Goal: Information Seeking & Learning: Understand process/instructions

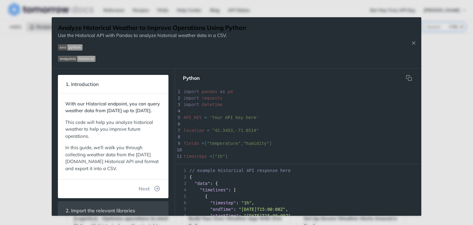
click at [412, 46] on div "Analyze Historical Weather to Improve Operations Using Python Use the Historica…" at bounding box center [236, 42] width 369 height 51
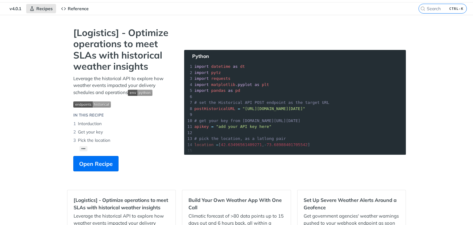
scroll to position [17, 0]
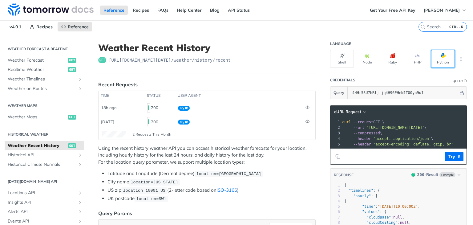
click at [440, 61] on button "Python" at bounding box center [443, 59] width 24 height 18
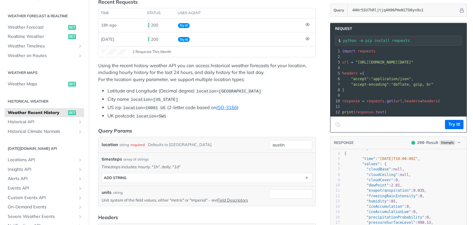
scroll to position [16, 0]
click at [335, 127] on icon "Copy to clipboard" at bounding box center [337, 124] width 5 height 5
click at [0, 130] on div "Fundamentals Tomorrow.io APIs Weather Data Layers Core Probabilistic Forecastin…" at bounding box center [44, 88] width 89 height 394
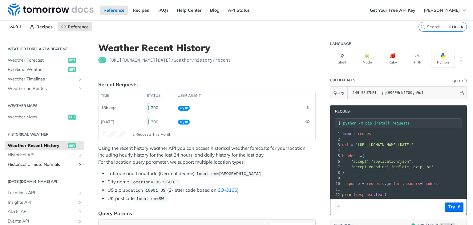
click at [46, 165] on span "Historical Climate Normals" at bounding box center [42, 164] width 68 height 6
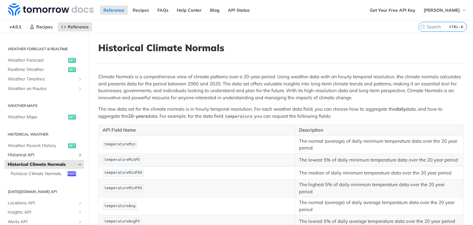
click at [53, 152] on span "Historical API" at bounding box center [42, 155] width 68 height 6
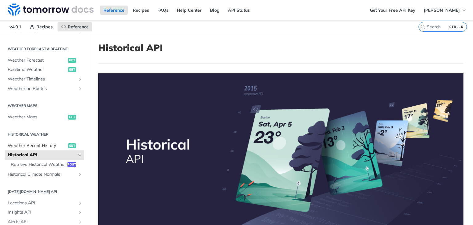
click at [54, 147] on span "Weather Recent History" at bounding box center [37, 146] width 59 height 6
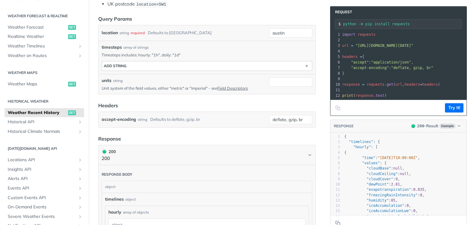
scroll to position [195, 0]
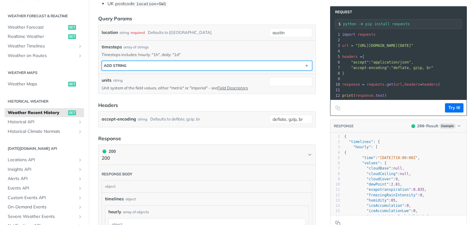
click at [183, 62] on button "ADD string" at bounding box center [207, 65] width 210 height 9
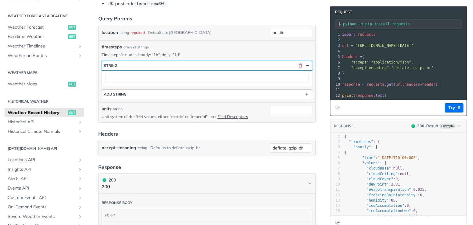
click at [183, 62] on button "string" at bounding box center [207, 65] width 210 height 9
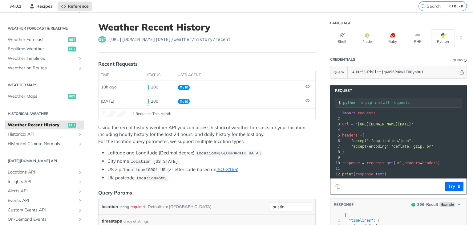
scroll to position [0, 0]
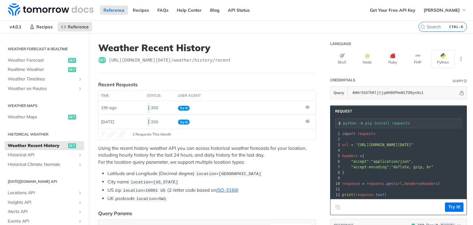
drag, startPoint x: 404, startPoint y: 122, endPoint x: 338, endPoint y: 123, distance: 66.2
click at [338, 123] on div "python -m pip install requests" at bounding box center [398, 123] width 127 height 10
click at [420, 82] on header "Credentials Query" at bounding box center [398, 80] width 137 height 12
click at [335, 208] on icon "Copy to clipboard" at bounding box center [337, 206] width 5 height 5
click at [417, 81] on header "Credentials Query" at bounding box center [398, 80] width 137 height 12
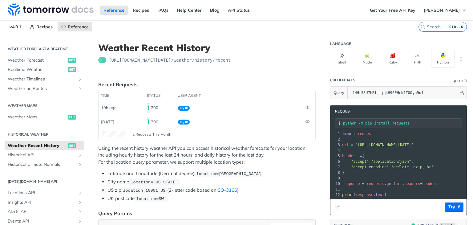
scroll to position [1, 0]
click at [335, 207] on icon "Copy to clipboard" at bounding box center [337, 206] width 5 height 5
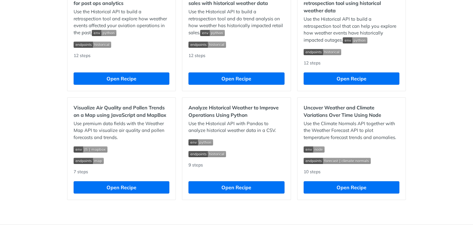
scroll to position [584, 0]
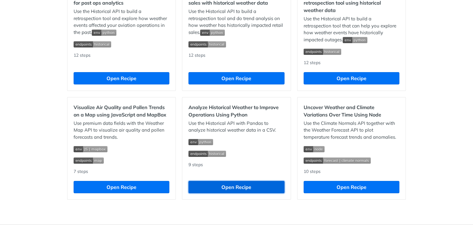
click at [234, 193] on button "Open Recipe" at bounding box center [236, 187] width 96 height 12
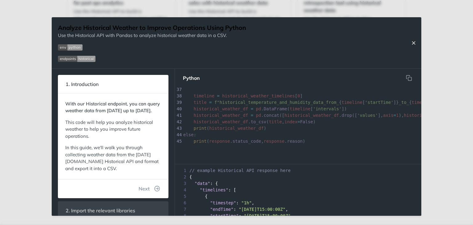
click at [409, 42] on button "Close Recipe" at bounding box center [413, 43] width 9 height 6
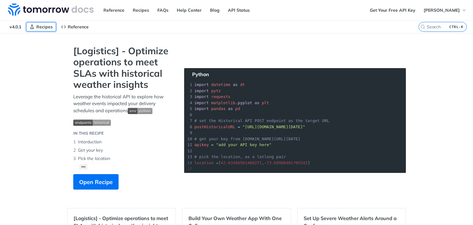
click at [42, 27] on span "Recipes" at bounding box center [44, 27] width 16 height 6
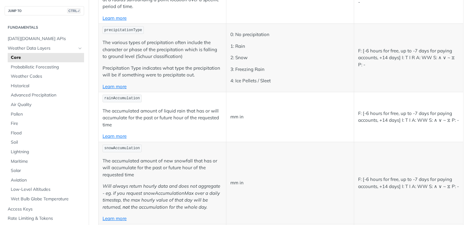
scroll to position [1586, 0]
click at [121, 133] on link "Learn more" at bounding box center [115, 136] width 24 height 6
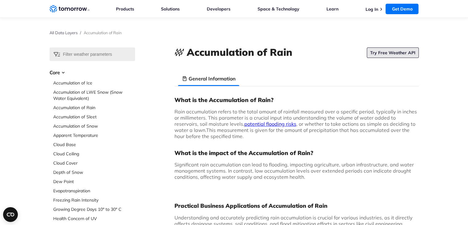
click at [396, 50] on link "Try Free Weather API" at bounding box center [393, 52] width 52 height 10
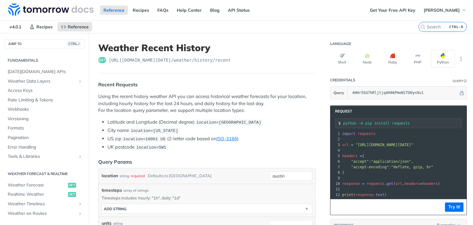
scroll to position [125, 0]
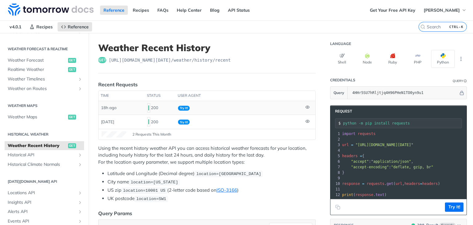
click at [185, 107] on span "Try It!" at bounding box center [184, 108] width 12 height 5
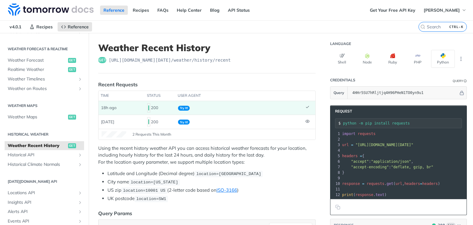
click at [185, 107] on span "Try It!" at bounding box center [184, 108] width 12 height 5
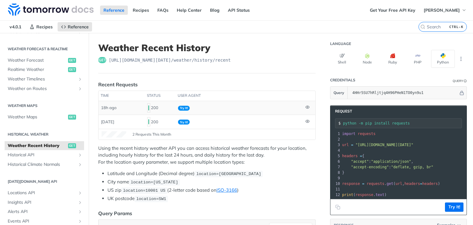
click at [185, 107] on span "Try It!" at bounding box center [184, 108] width 12 height 5
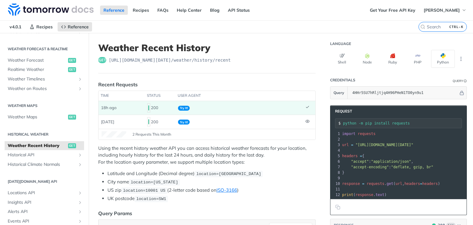
click at [185, 107] on span "Try It!" at bounding box center [184, 108] width 12 height 5
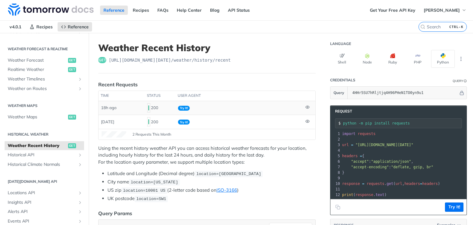
click at [185, 107] on span "Try It!" at bounding box center [184, 108] width 12 height 5
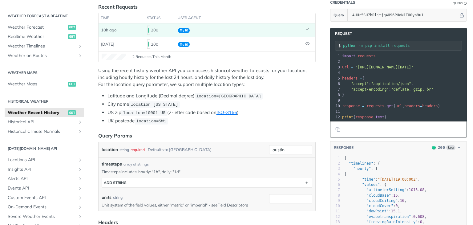
scroll to position [78, 0]
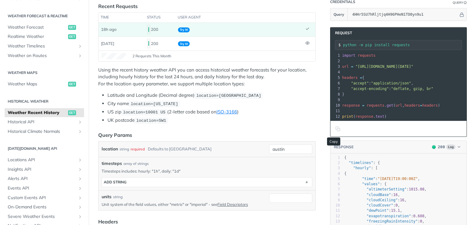
click at [335, 130] on icon "Copy to clipboard" at bounding box center [337, 128] width 5 height 5
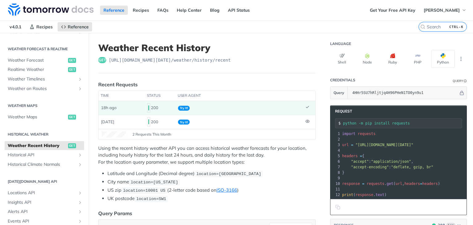
drag, startPoint x: 401, startPoint y: 123, endPoint x: 337, endPoint y: 123, distance: 64.0
click at [337, 123] on div "python -m pip install requests" at bounding box center [398, 123] width 127 height 10
drag, startPoint x: 337, startPoint y: 123, endPoint x: 403, endPoint y: 123, distance: 65.6
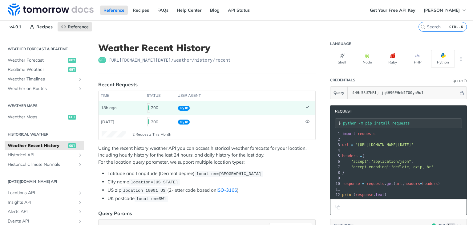
click at [403, 123] on div "python -m pip install requests" at bounding box center [398, 123] width 127 height 10
click at [395, 123] on input "python -m pip install requests" at bounding box center [402, 123] width 119 height 4
drag, startPoint x: 404, startPoint y: 120, endPoint x: 337, endPoint y: 121, distance: 66.8
click at [337, 121] on div "python -m pip install requests" at bounding box center [398, 123] width 127 height 10
